Goal: Task Accomplishment & Management: Manage account settings

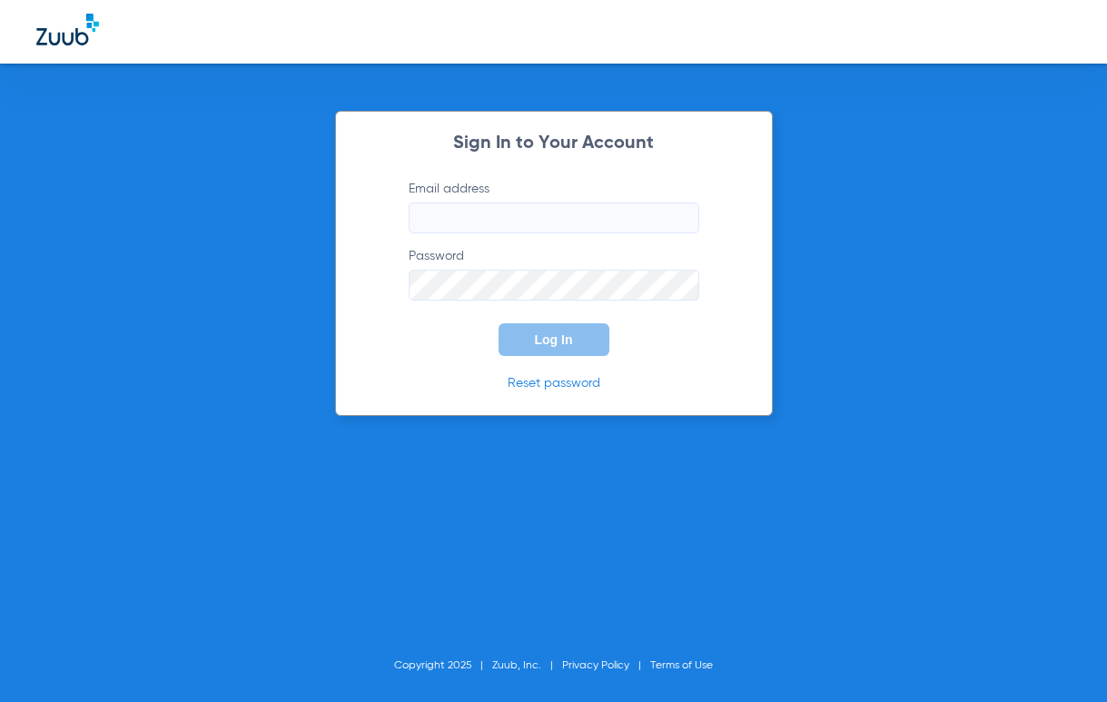
type input "[EMAIL_ADDRESS][DOMAIN_NAME]"
click at [543, 350] on button "Log In" at bounding box center [554, 339] width 111 height 33
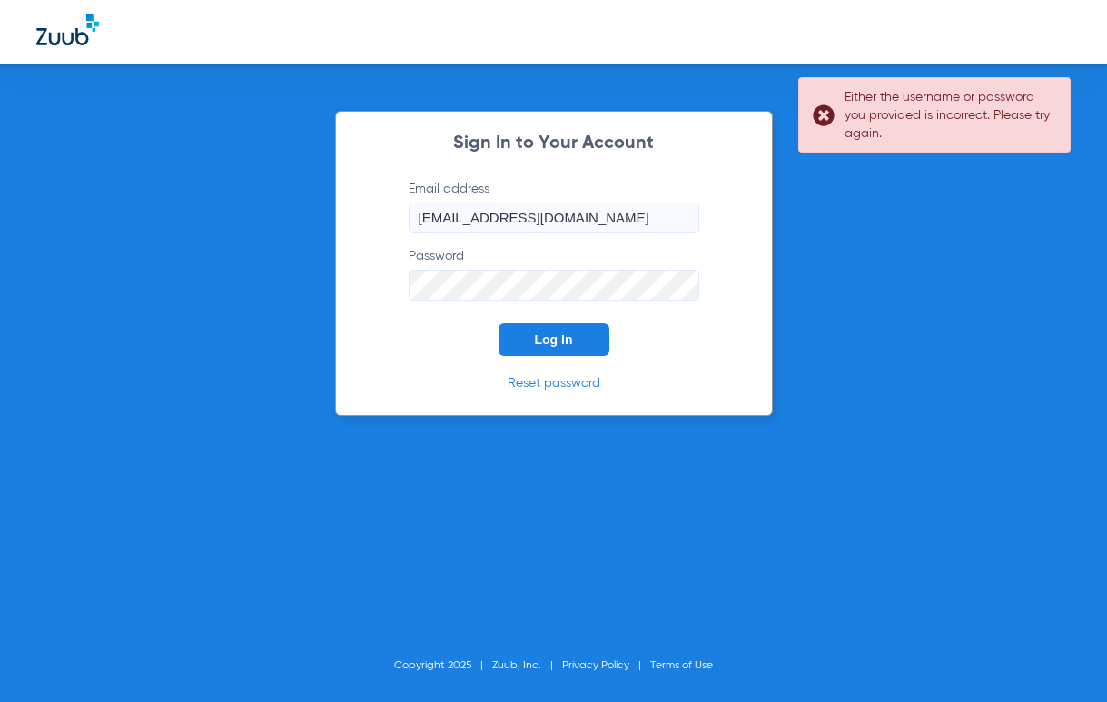
click at [292, 306] on div "Sign In to Your Account Email address [EMAIL_ADDRESS][DOMAIN_NAME] Password Log…" at bounding box center [553, 351] width 1107 height 702
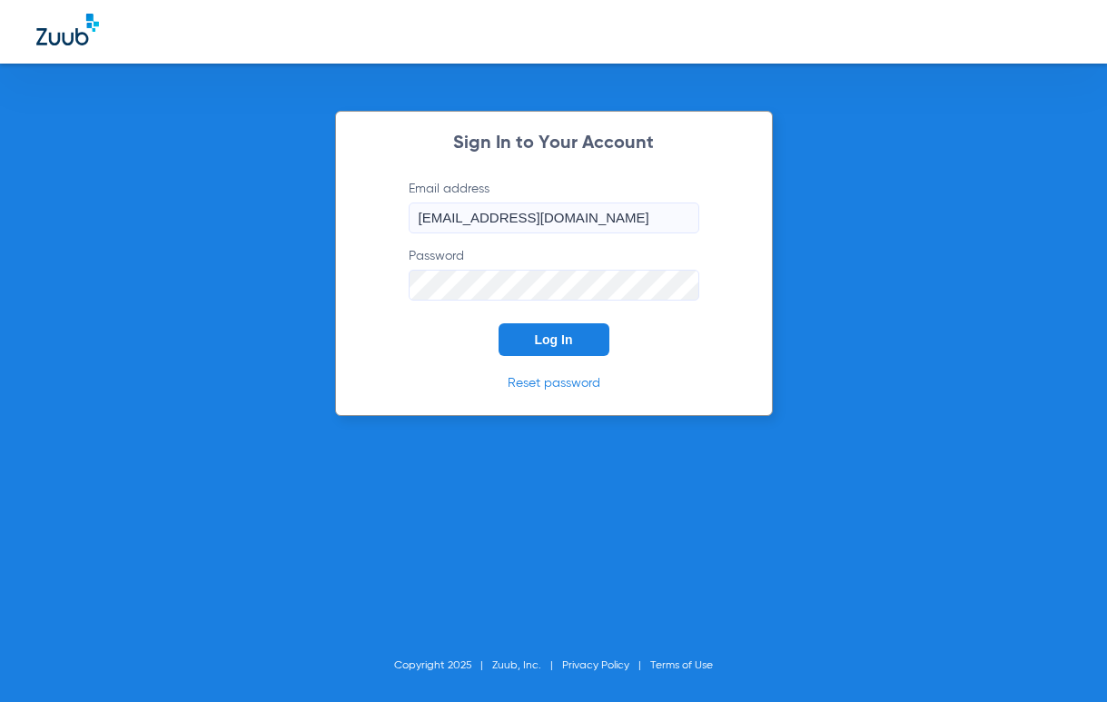
click at [499, 323] on button "Log In" at bounding box center [554, 339] width 111 height 33
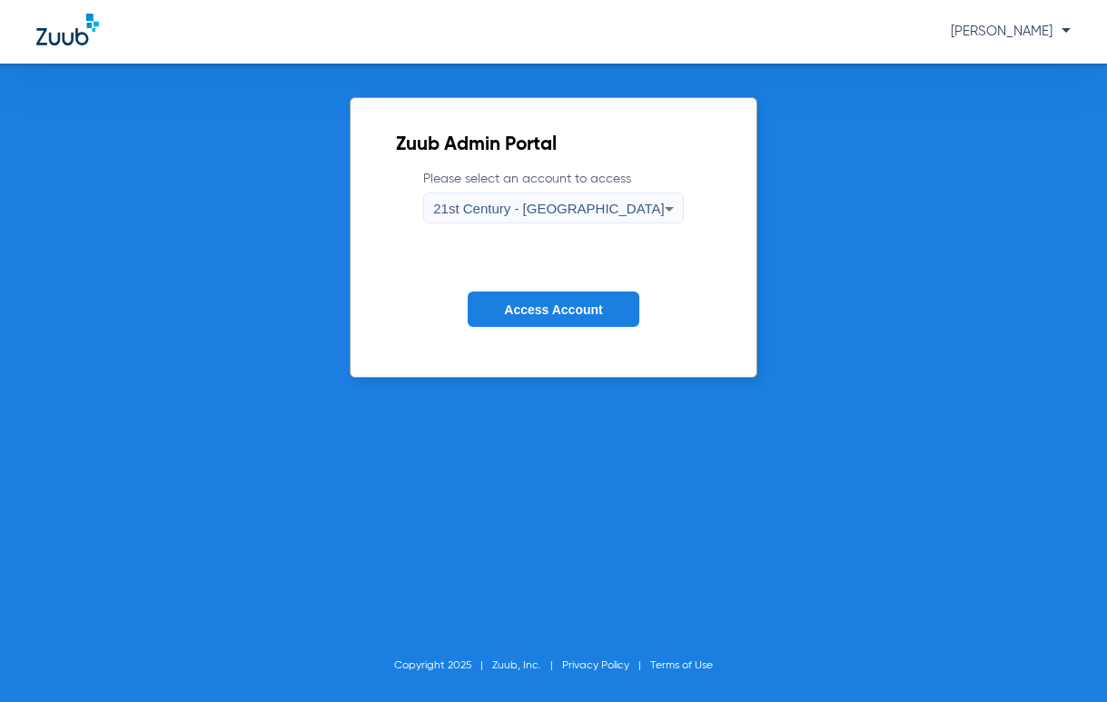
click at [582, 210] on span "21st Century - [GEOGRAPHIC_DATA]" at bounding box center [549, 208] width 232 height 15
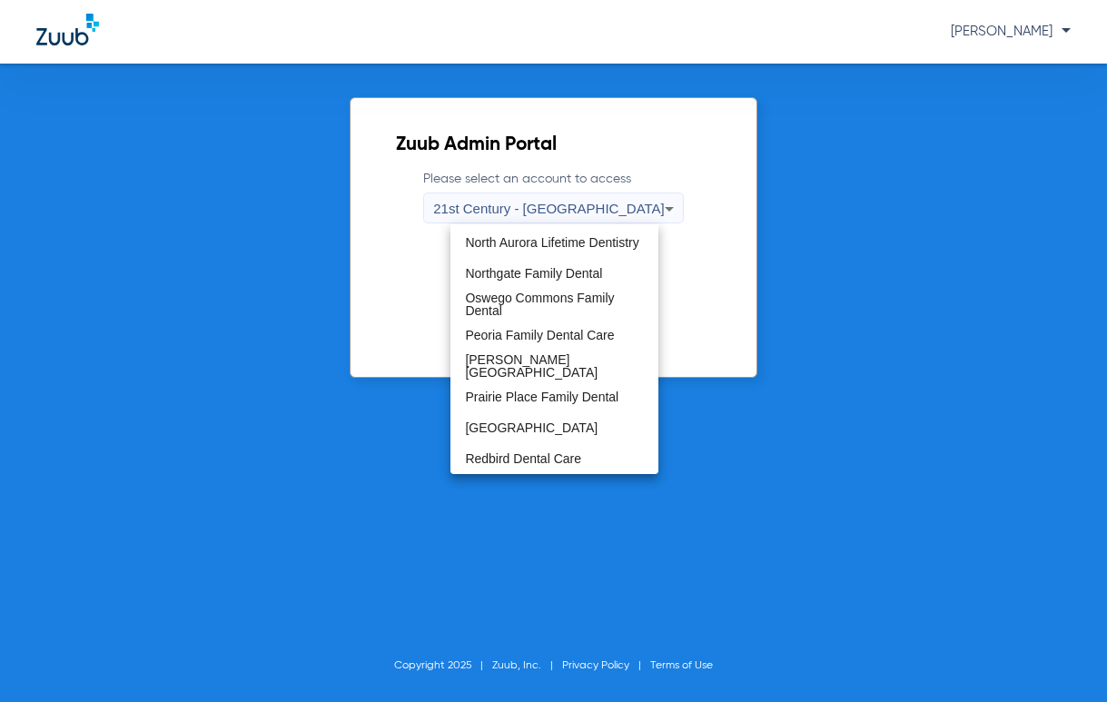
scroll to position [835, 0]
